Goal: Task Accomplishment & Management: Manage account settings

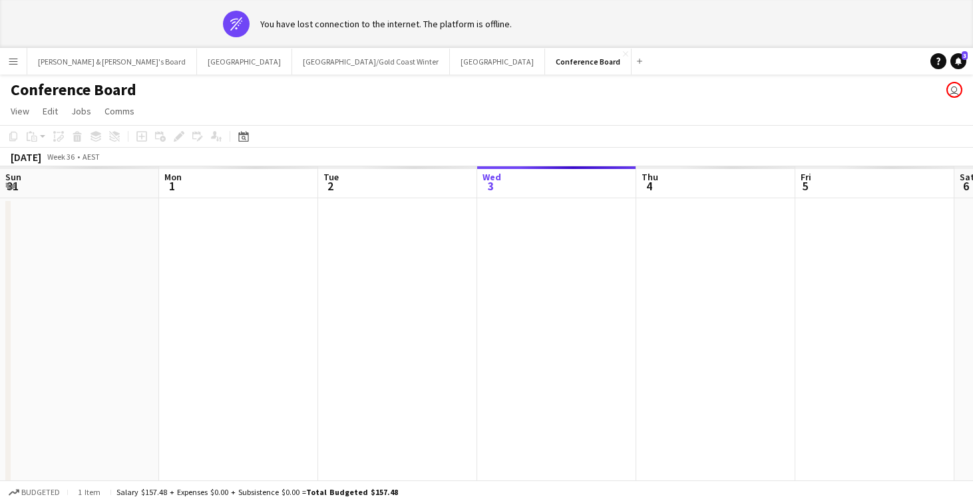
scroll to position [0, 318]
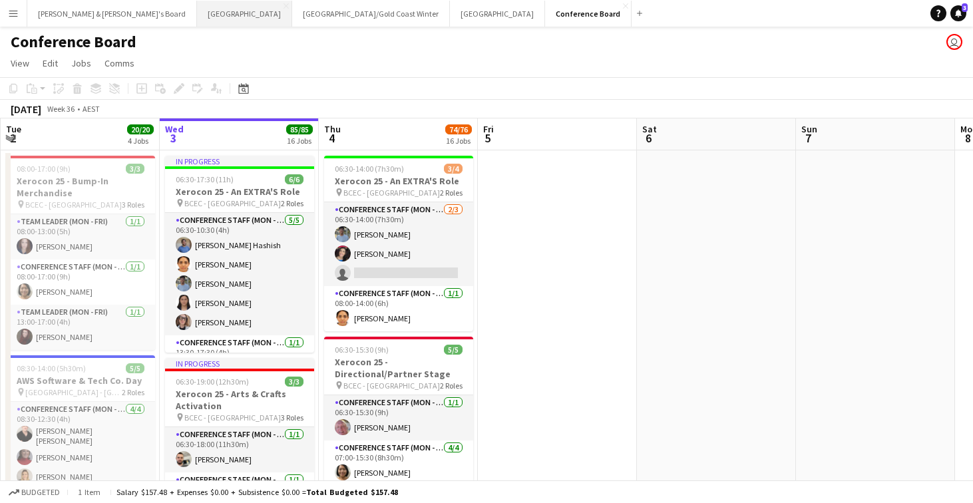
click at [197, 17] on button "Perth Close" at bounding box center [244, 14] width 95 height 26
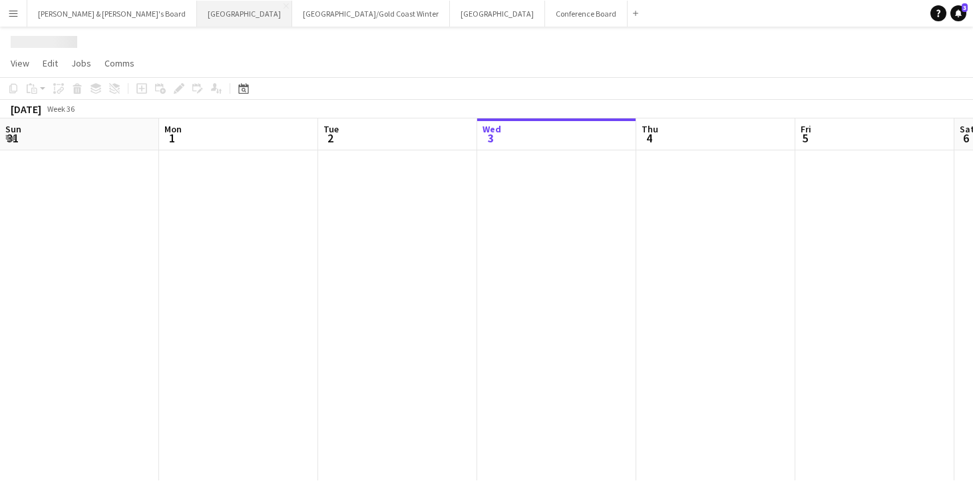
scroll to position [0, 318]
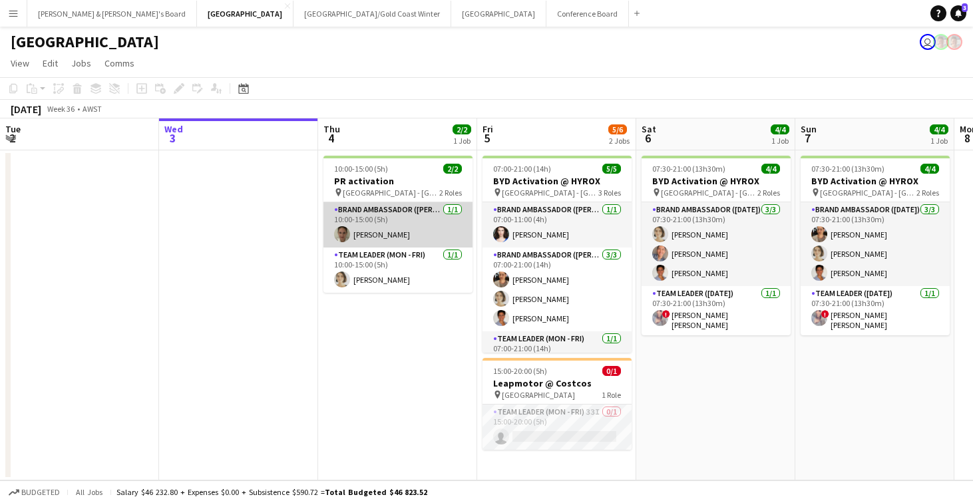
click at [385, 236] on app-card-role "Brand Ambassador (Mon - Fri) [DATE] 10:00-15:00 (5h) [PERSON_NAME]" at bounding box center [398, 224] width 149 height 45
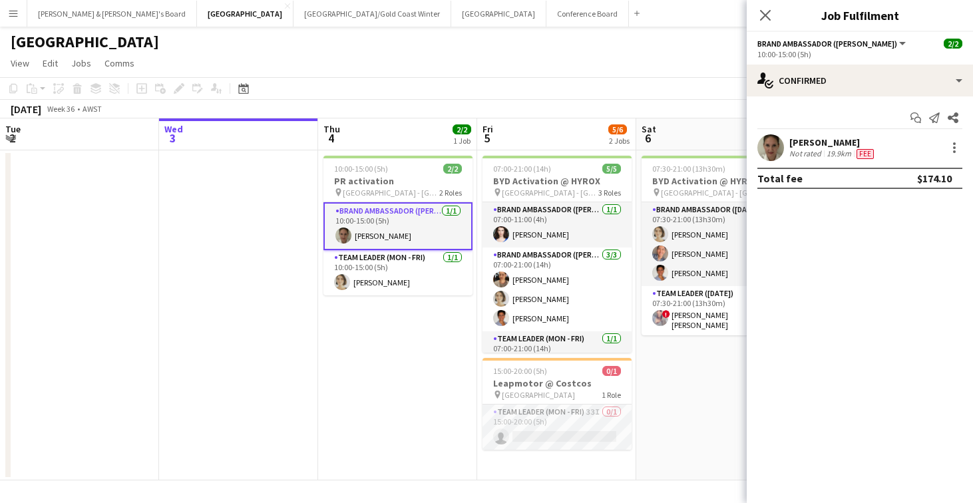
click at [817, 150] on div "Not rated" at bounding box center [807, 153] width 35 height 11
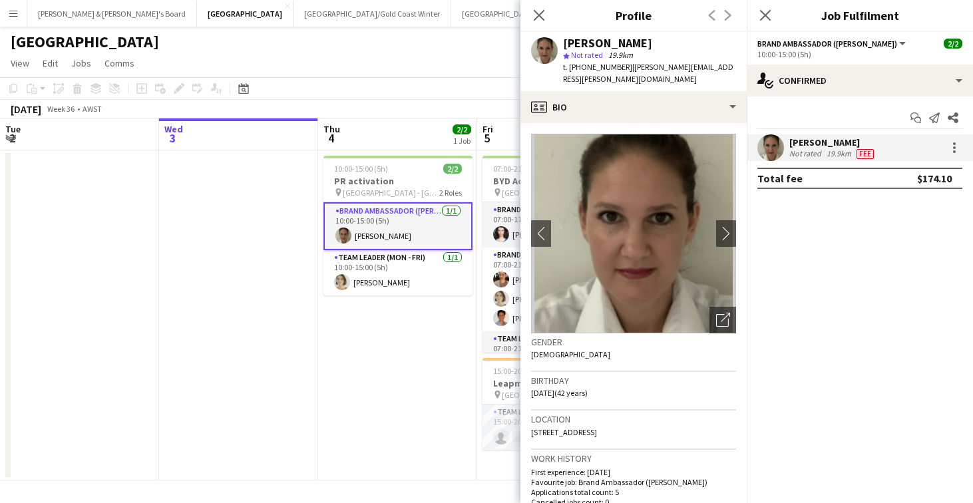
drag, startPoint x: 623, startPoint y: 69, endPoint x: 716, endPoint y: 67, distance: 92.6
click at [716, 67] on span "| [PERSON_NAME][EMAIL_ADDRESS][PERSON_NAME][DOMAIN_NAME]" at bounding box center [648, 73] width 170 height 22
copy span "[PERSON_NAME][EMAIL_ADDRESS][PERSON_NAME][DOMAIN_NAME]"
click at [212, 331] on app-date-cell at bounding box center [238, 315] width 159 height 330
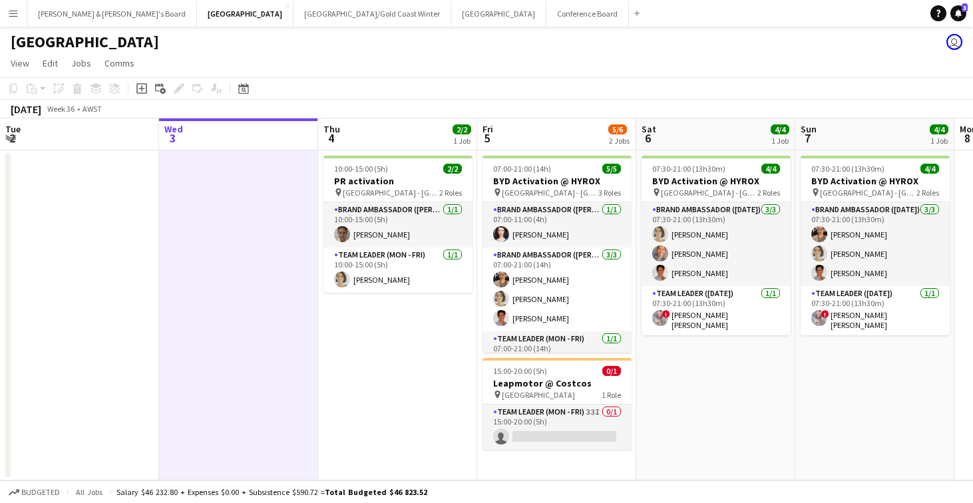
click at [15, 13] on app-icon "Menu" at bounding box center [13, 13] width 11 height 11
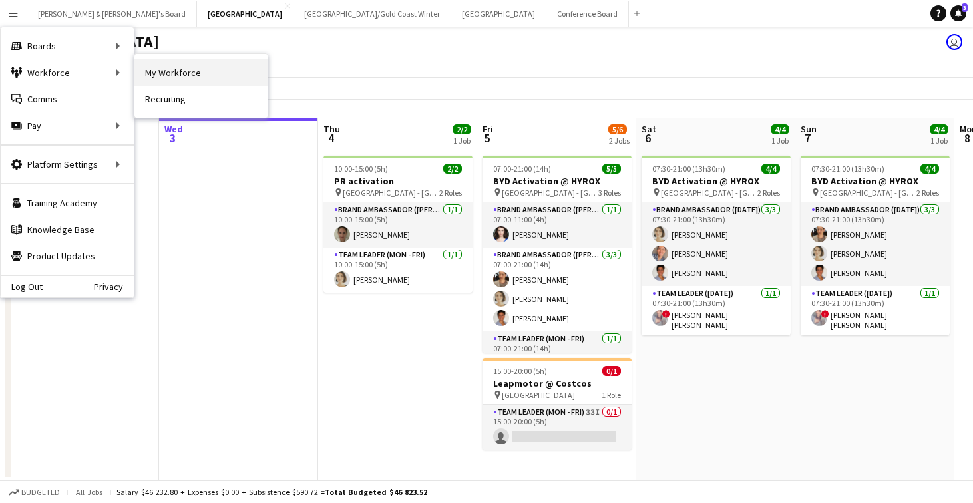
click at [188, 75] on link "My Workforce" at bounding box center [201, 72] width 133 height 27
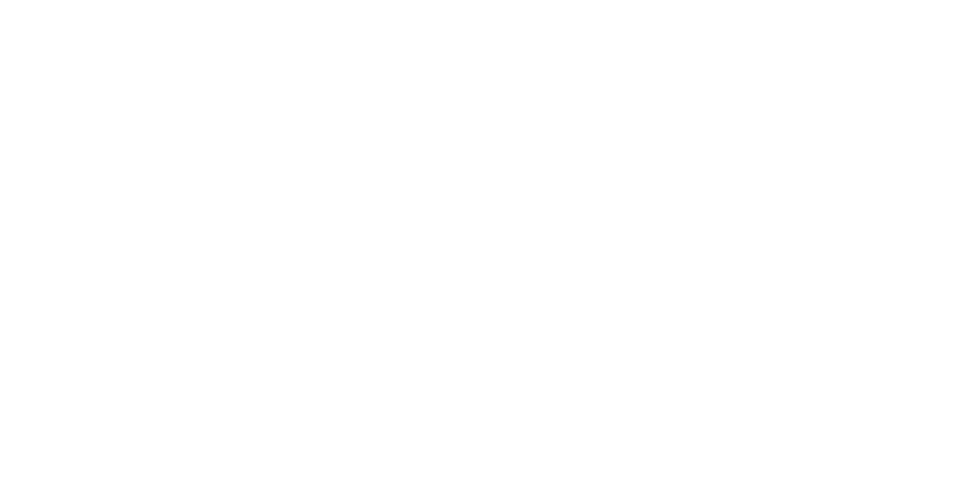
scroll to position [-1, 0]
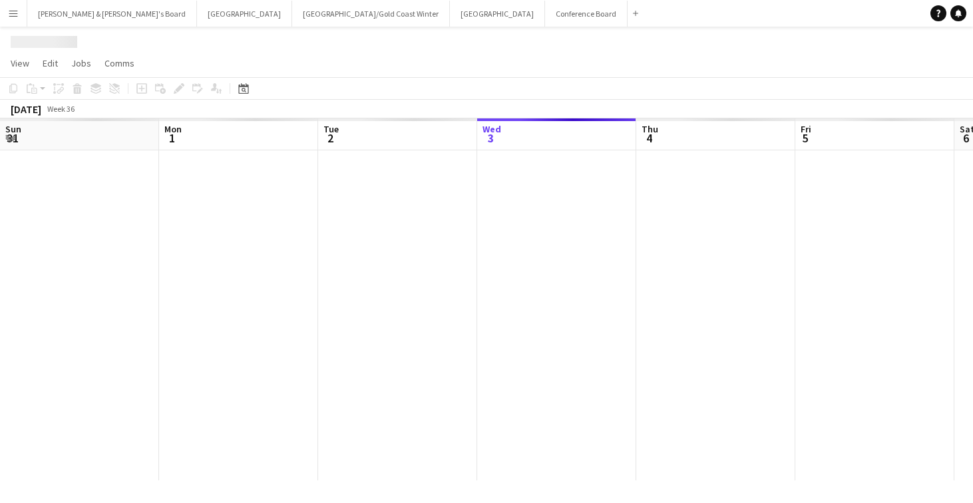
scroll to position [0, 318]
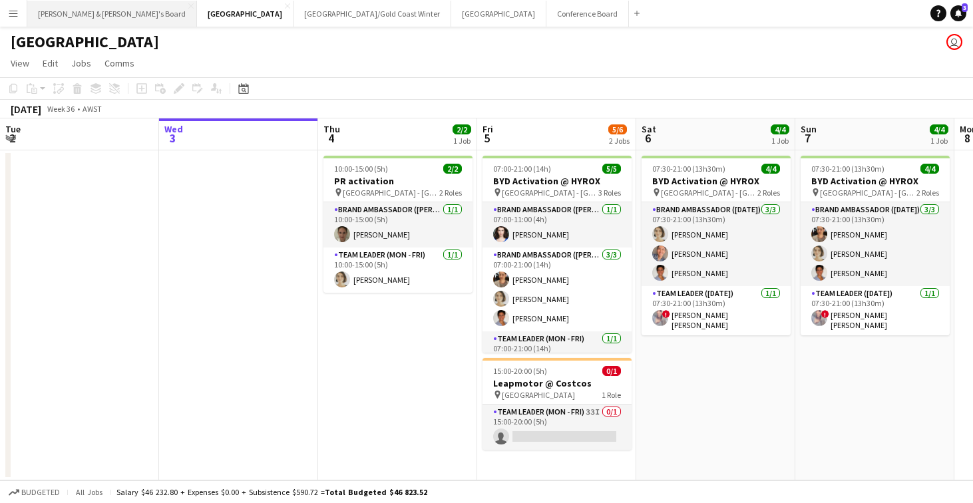
click at [73, 16] on button "James & Arrence's Board Close" at bounding box center [112, 14] width 170 height 26
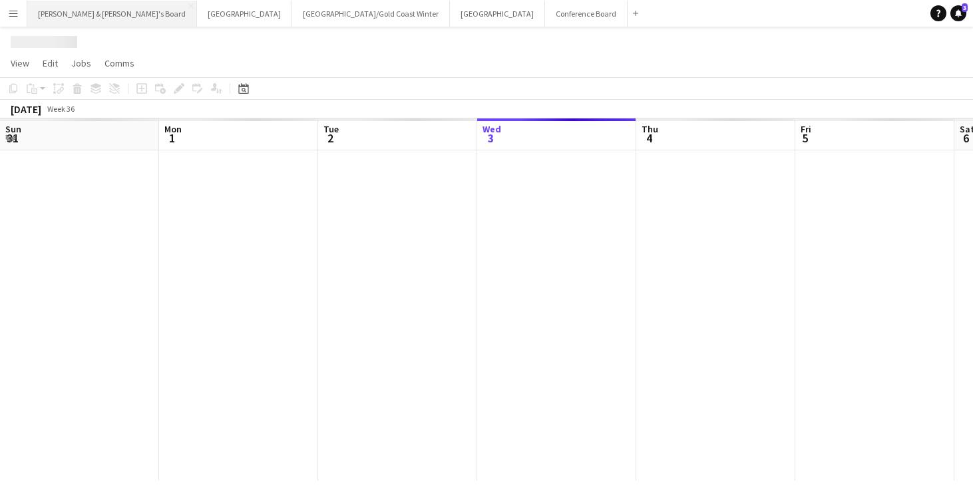
scroll to position [0, 318]
